Goal: Information Seeking & Learning: Find specific fact

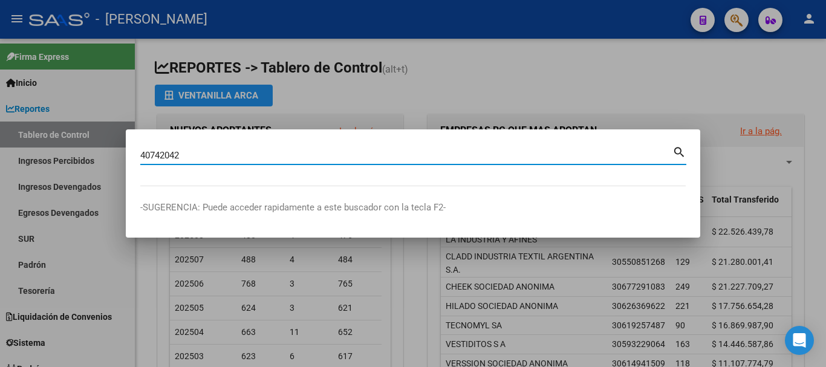
type input "40742042"
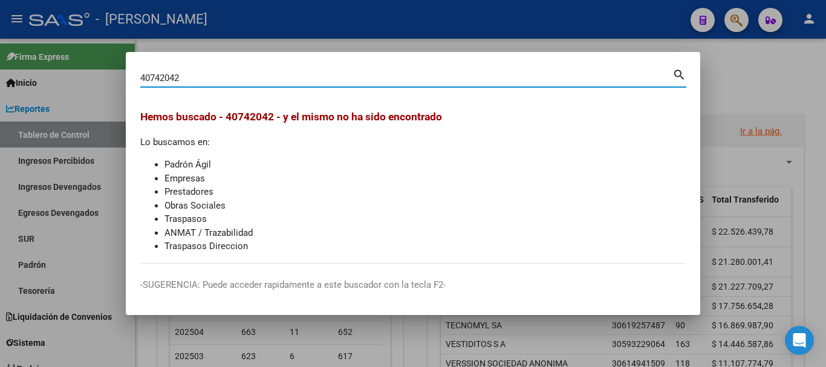
click at [177, 79] on input "40742042" at bounding box center [406, 78] width 532 height 11
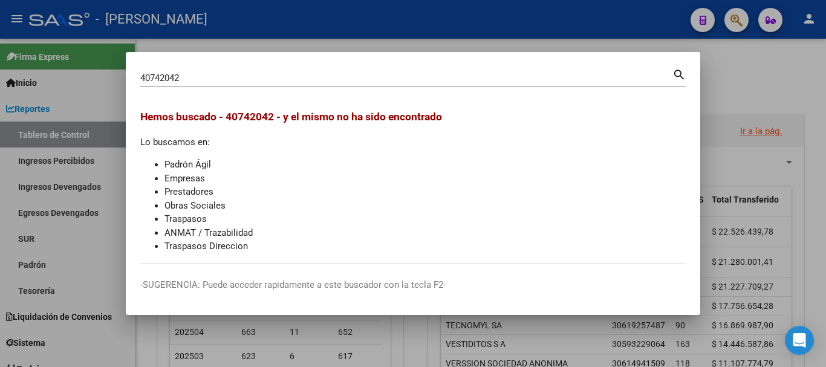
click at [0, 15] on div at bounding box center [413, 183] width 826 height 367
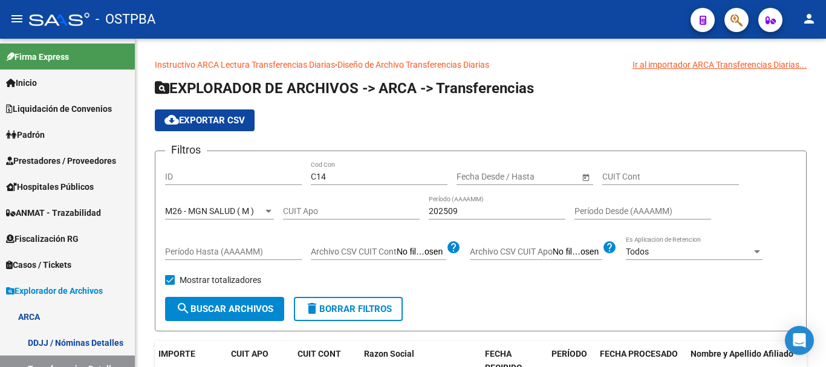
scroll to position [0, 219]
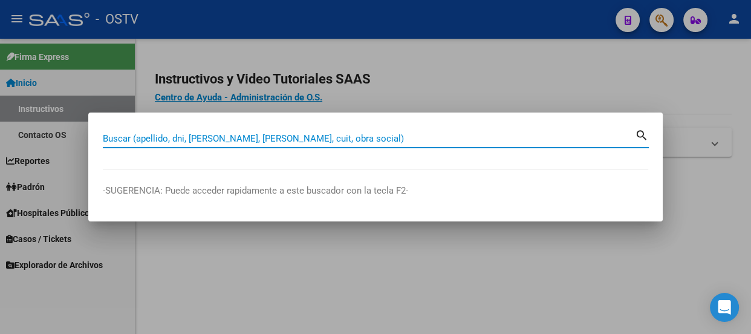
paste input "20317759119"
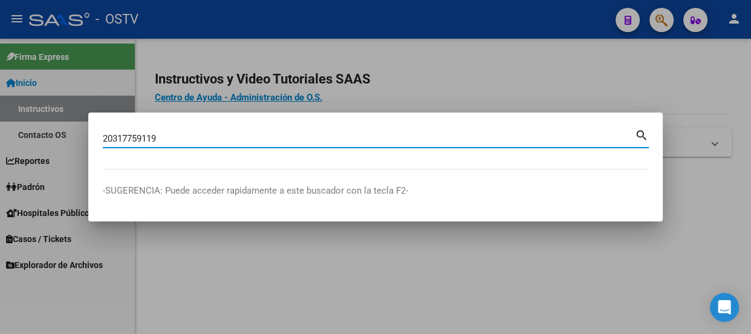
type input "20317759119"
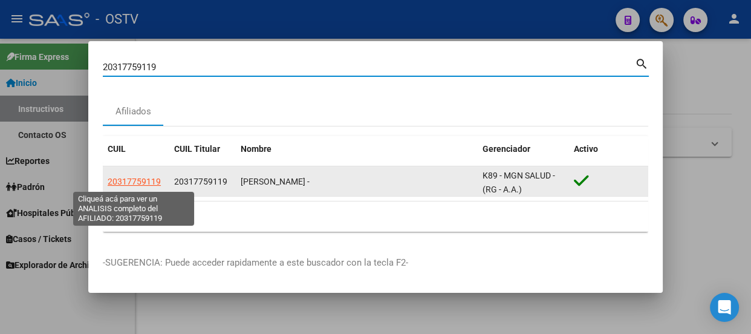
click at [126, 177] on span "20317759119" at bounding box center [134, 182] width 53 height 10
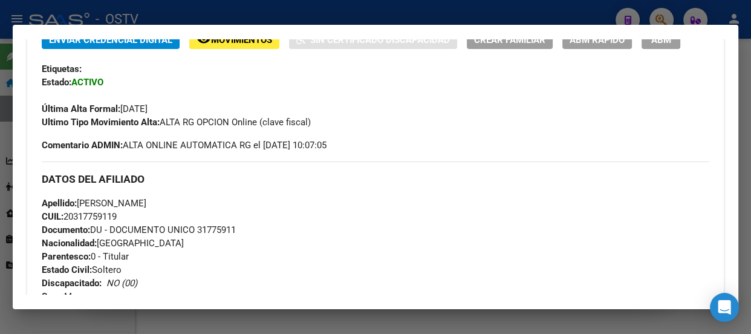
scroll to position [274, 0]
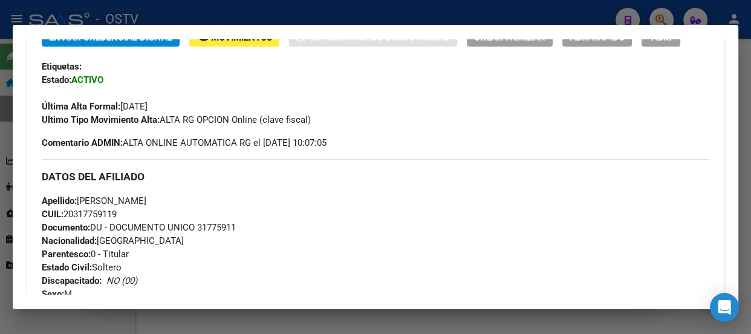
click at [214, 229] on span "Documento: DU - DOCUMENTO UNICO 31775911" at bounding box center [139, 227] width 194 height 11
copy span "31775911"
click at [178, 163] on div "DATOS DEL AFILIADO" at bounding box center [375, 176] width 667 height 35
click at [206, 181] on h3 "DATOS DEL AFILIADO" at bounding box center [375, 176] width 667 height 13
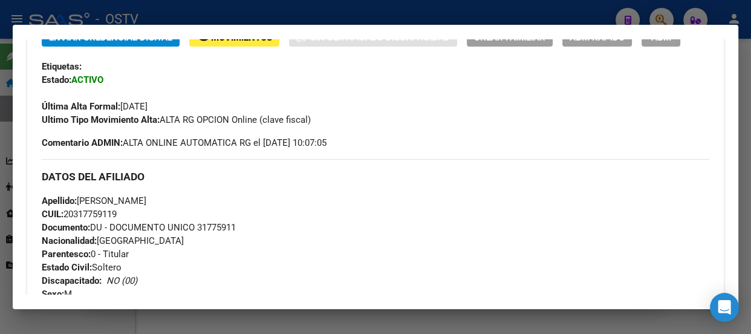
scroll to position [329, 0]
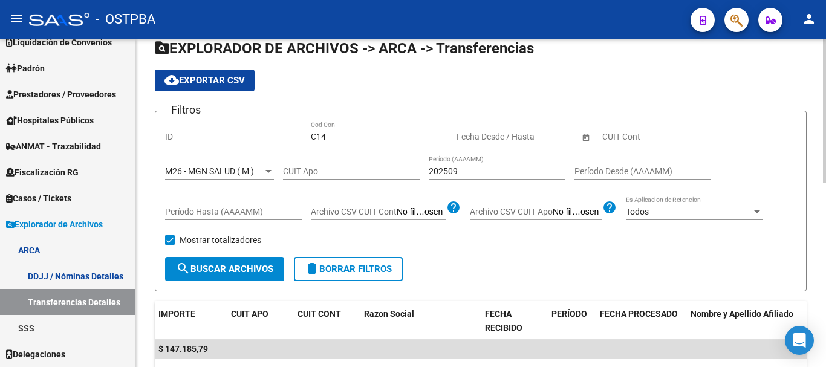
scroll to position [121, 0]
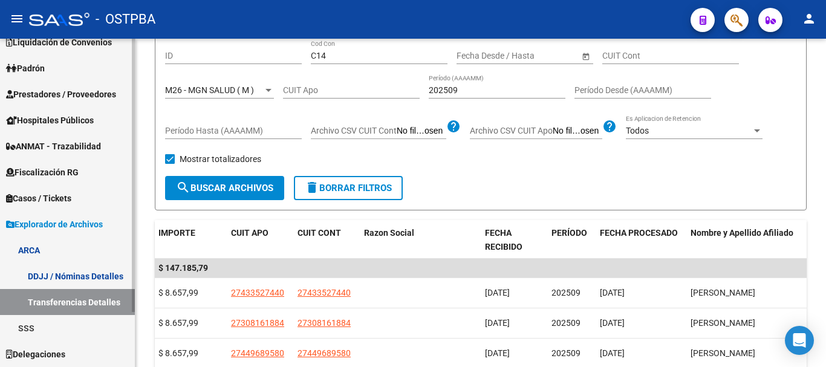
click at [65, 301] on link "Transferencias Detalles" at bounding box center [67, 302] width 135 height 26
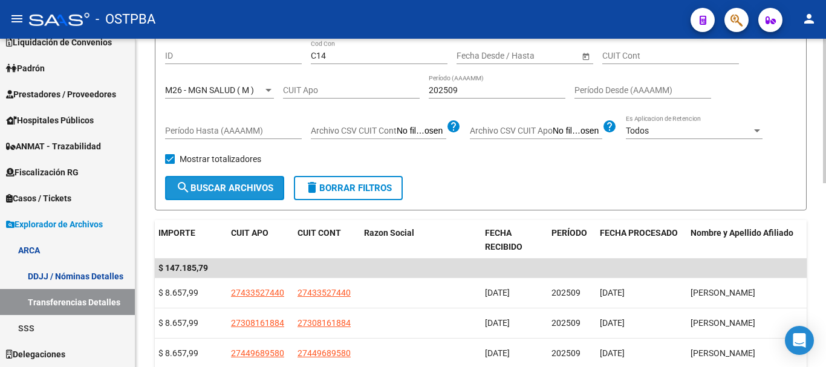
click at [175, 191] on button "search Buscar Archivos" at bounding box center [224, 188] width 119 height 24
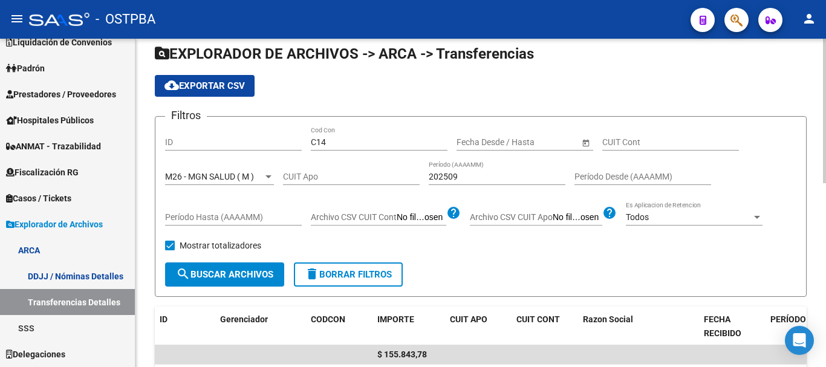
scroll to position [0, 0]
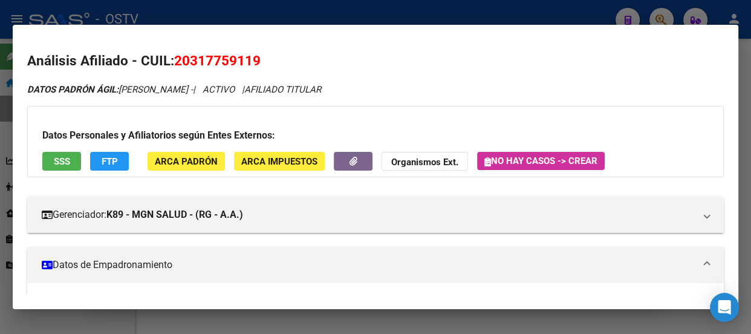
scroll to position [329, 0]
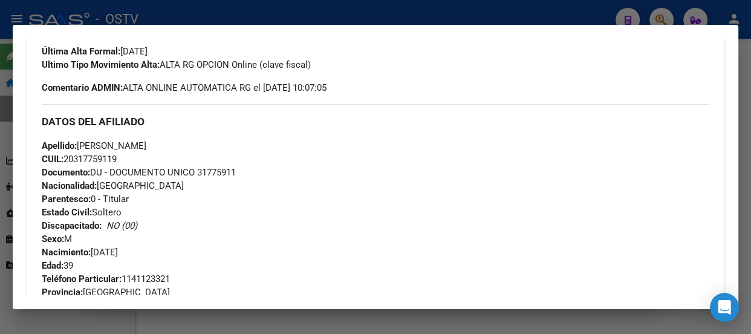
click at [210, 12] on div at bounding box center [375, 167] width 751 height 334
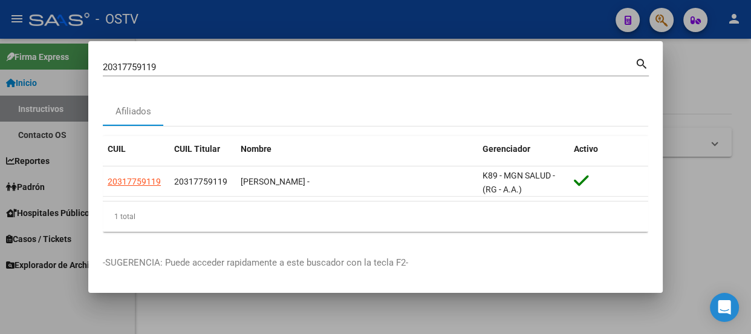
click at [222, 74] on div "20317759119 Buscar (apellido, dni, cuil, nro traspaso, cuit, obra social)" at bounding box center [369, 67] width 532 height 18
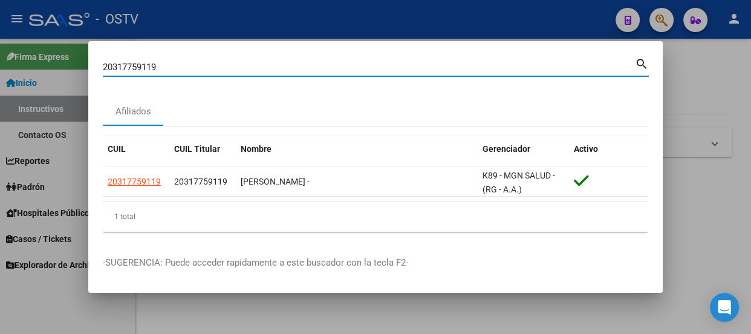
click at [223, 68] on input "20317759119" at bounding box center [369, 67] width 532 height 11
paste input "258497177"
type input "20258497177"
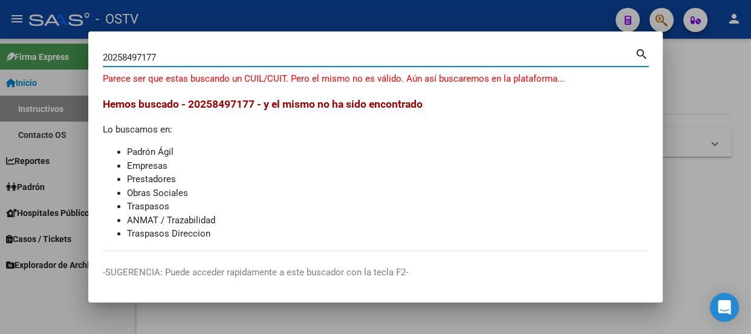
drag, startPoint x: 174, startPoint y: 55, endPoint x: 97, endPoint y: 56, distance: 77.4
click at [97, 56] on mat-dialog-content "20258497177 Buscar (apellido, dni, cuil, nro traspaso, cuit, obra social) searc…" at bounding box center [375, 148] width 574 height 205
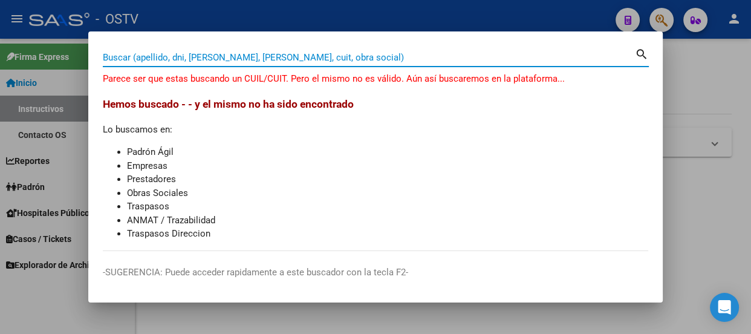
paste input "20258497177"
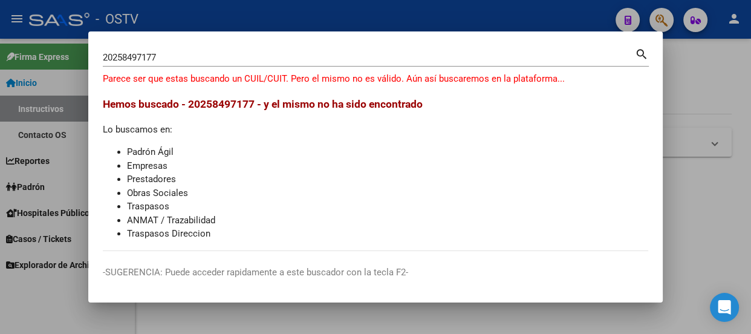
click at [191, 51] on div "20258497177 Buscar (apellido, dni, cuil, nro traspaso, cuit, obra social)" at bounding box center [369, 57] width 532 height 18
click at [192, 51] on div "20258497177 Buscar (apellido, dni, cuil, nro traspaso, cuit, obra social)" at bounding box center [369, 57] width 532 height 18
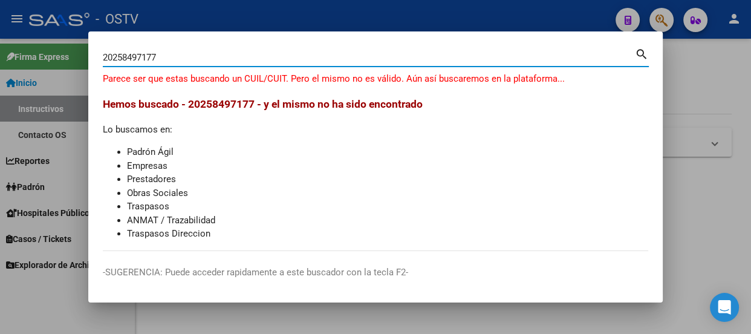
click at [196, 56] on input "20258497177" at bounding box center [369, 57] width 532 height 11
paste input "584971"
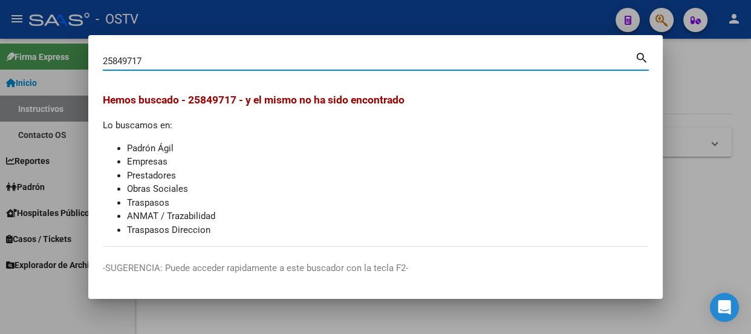
click at [137, 61] on input "25849717" at bounding box center [369, 61] width 532 height 11
click at [149, 62] on input "25849717" at bounding box center [369, 61] width 532 height 11
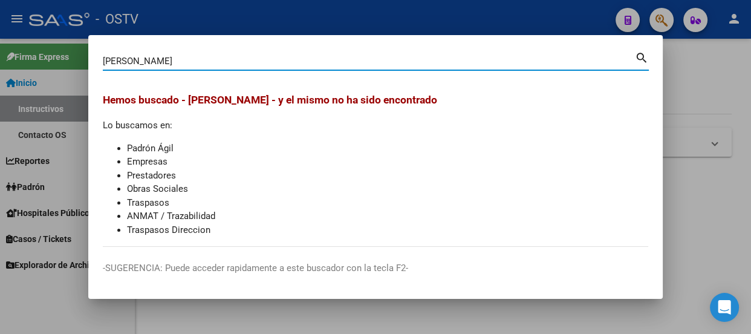
type input "silveyra"
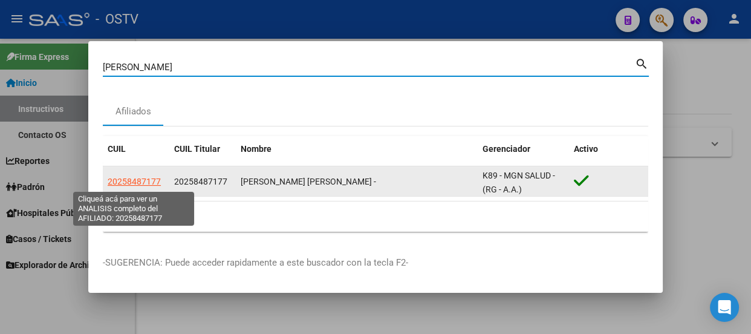
click at [129, 180] on span "20258487177" at bounding box center [134, 182] width 53 height 10
type textarea "20258487177"
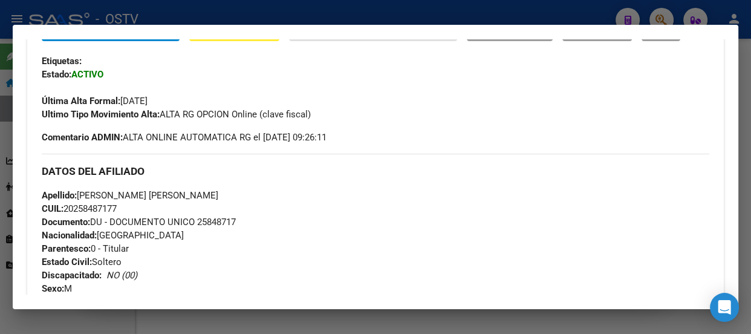
scroll to position [274, 0]
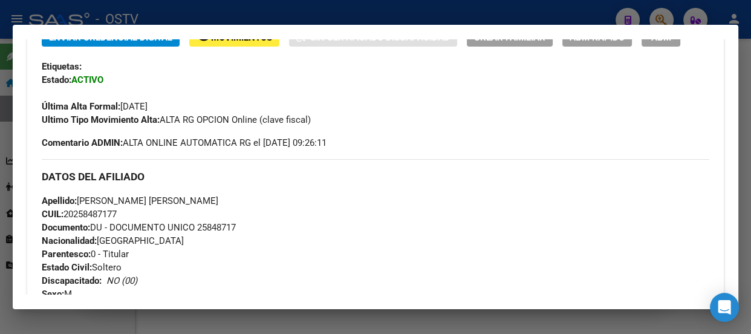
click at [218, 220] on div "Apellido: SILVEYRA CARLOS ANDRES CUIL: 20258487177 Documento: DU - DOCUMENTO UN…" at bounding box center [375, 260] width 667 height 133
copy span "25848717"
click at [207, 152] on div "Enviar Credencial Digital remove_red_eye Movimientos Sin Certificado Discapacid…" at bounding box center [375, 309] width 667 height 563
